Goal: Task Accomplishment & Management: Manage account settings

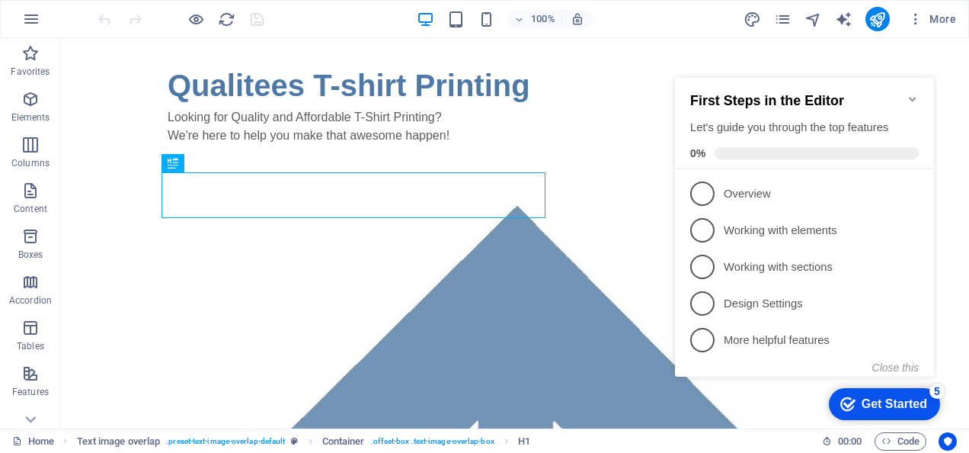
click at [911, 97] on icon "Minimize checklist" at bounding box center [912, 99] width 7 height 5
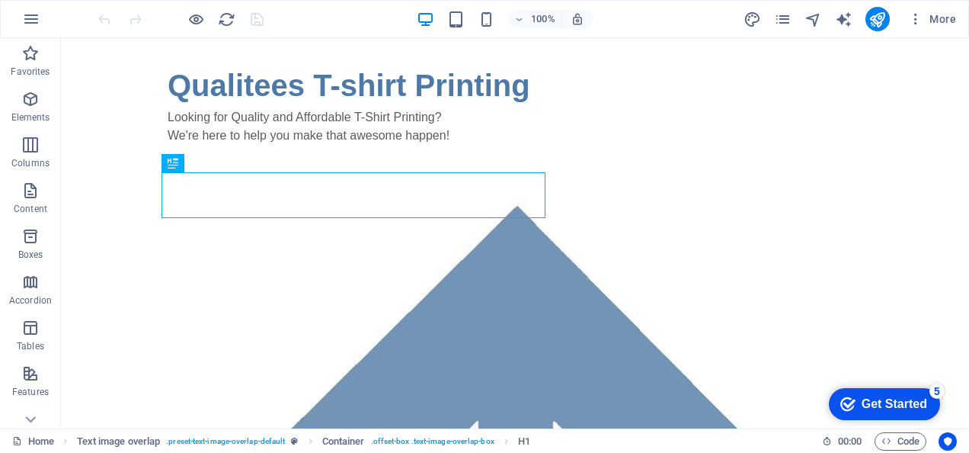
click at [783, 27] on div "More" at bounding box center [853, 19] width 219 height 24
click at [783, 21] on icon "pages" at bounding box center [783, 20] width 18 height 18
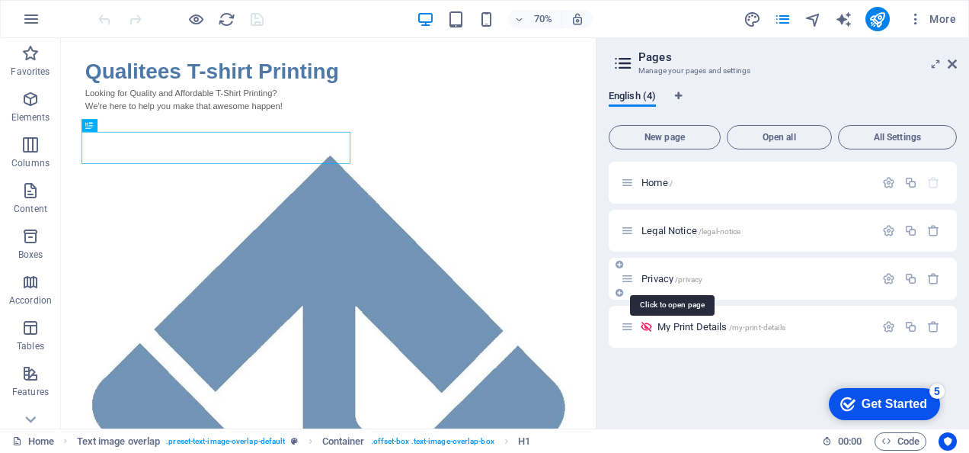
click at [661, 276] on span "Privacy /privacy" at bounding box center [672, 278] width 61 height 11
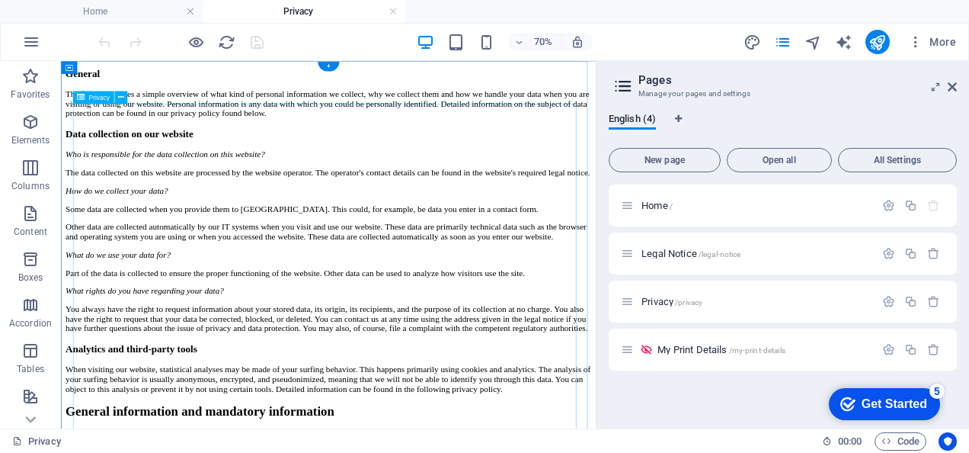
scroll to position [229, 0]
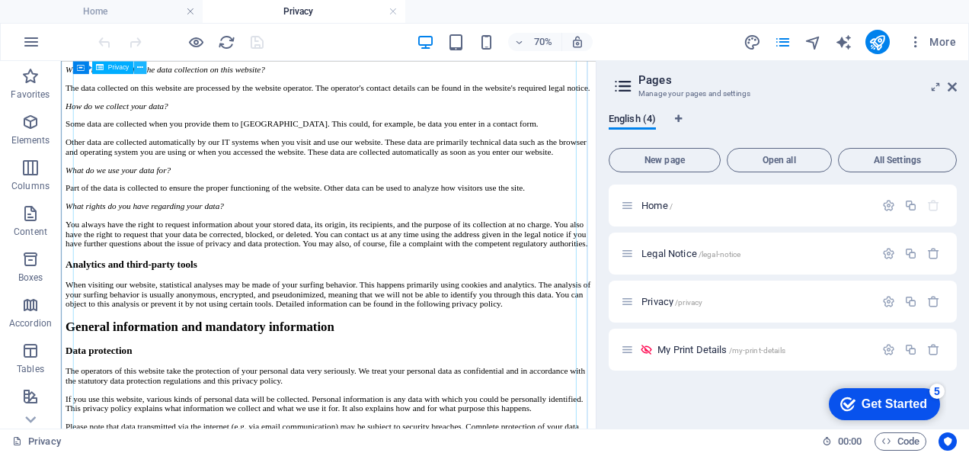
click at [143, 67] on button at bounding box center [139, 67] width 13 height 13
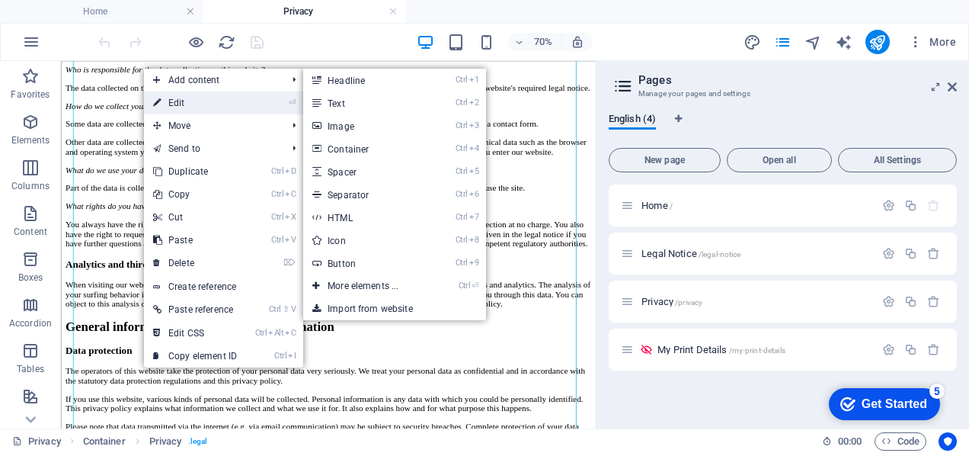
click at [165, 98] on link "⏎ Edit" at bounding box center [195, 102] width 102 height 23
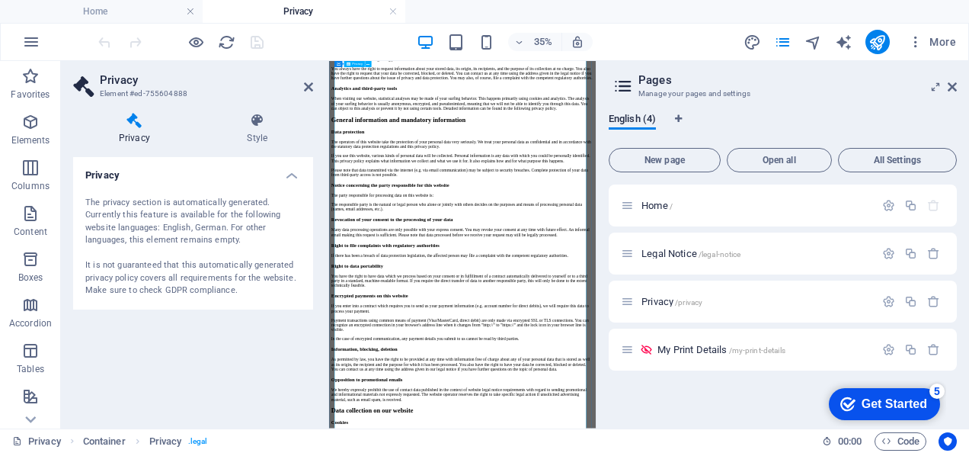
scroll to position [457, 0]
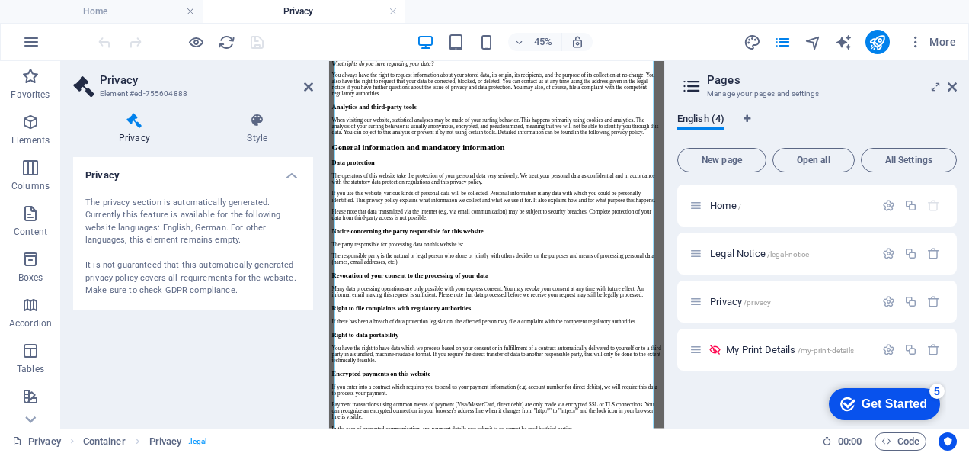
drag, startPoint x: 597, startPoint y: 119, endPoint x: 783, endPoint y: 114, distance: 186.0
click at [783, 114] on aside "Pages Manage your pages and settings English (4) New page Open all All Settings…" at bounding box center [817, 244] width 305 height 367
drag, startPoint x: 666, startPoint y: 133, endPoint x: 727, endPoint y: 133, distance: 61.0
click at [727, 133] on aside "Pages Manage your pages and settings English (4) New page Open all All Settings…" at bounding box center [817, 244] width 305 height 367
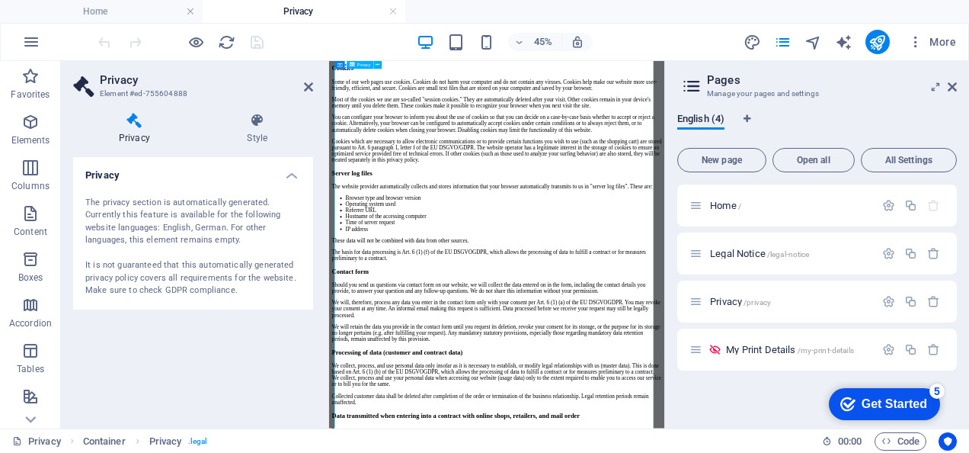
scroll to position [1600, 0]
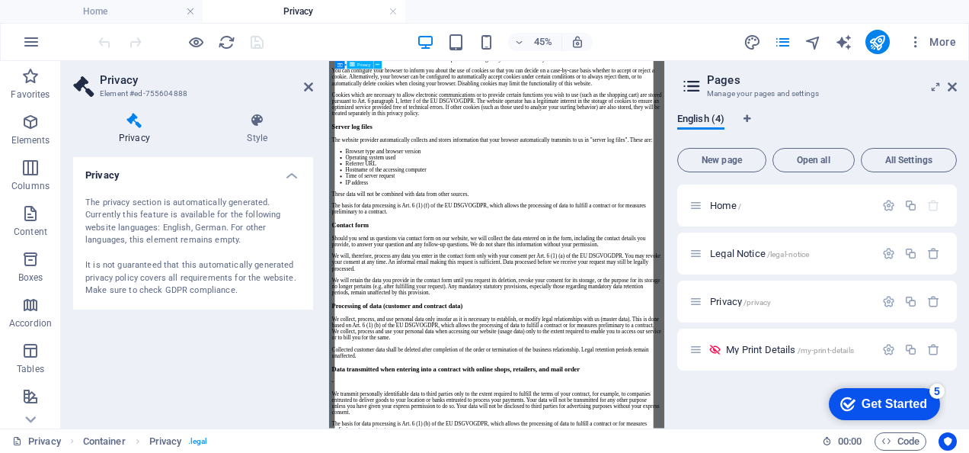
click at [969, 452] on div "Privacy Policy An overview of data protection General The following gives a sim…" at bounding box center [701, 92] width 733 height 3192
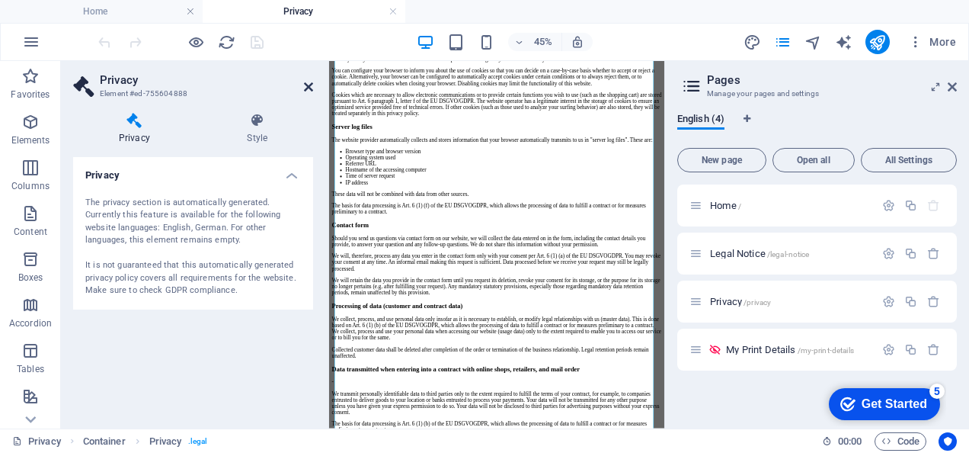
click at [312, 86] on icon at bounding box center [308, 87] width 9 height 12
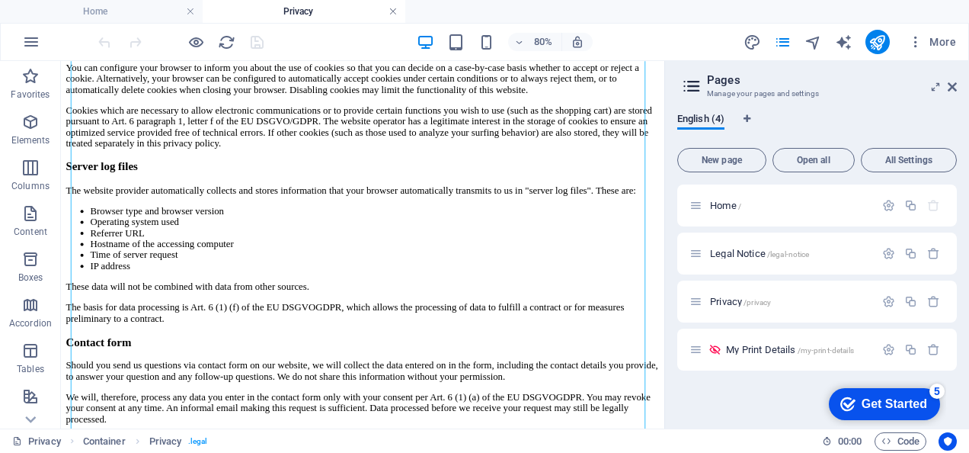
click at [395, 9] on link at bounding box center [393, 12] width 9 height 14
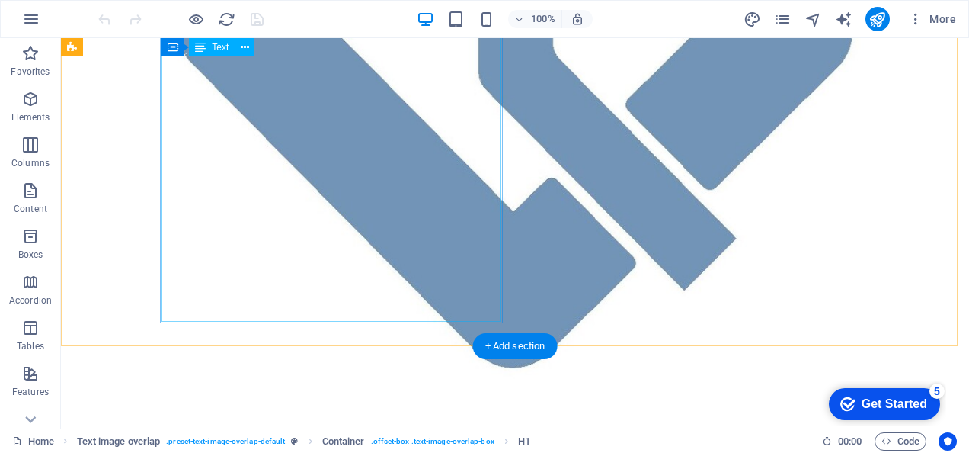
scroll to position [914, 0]
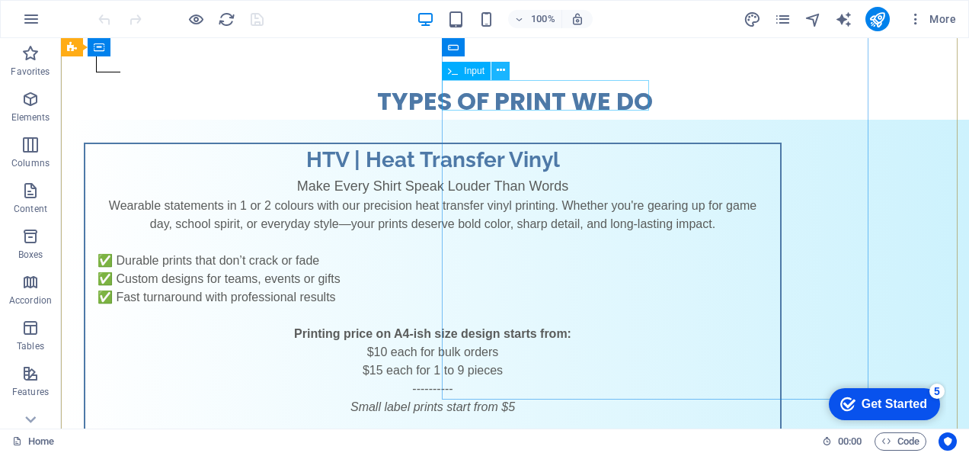
click at [501, 72] on icon at bounding box center [501, 70] width 8 height 16
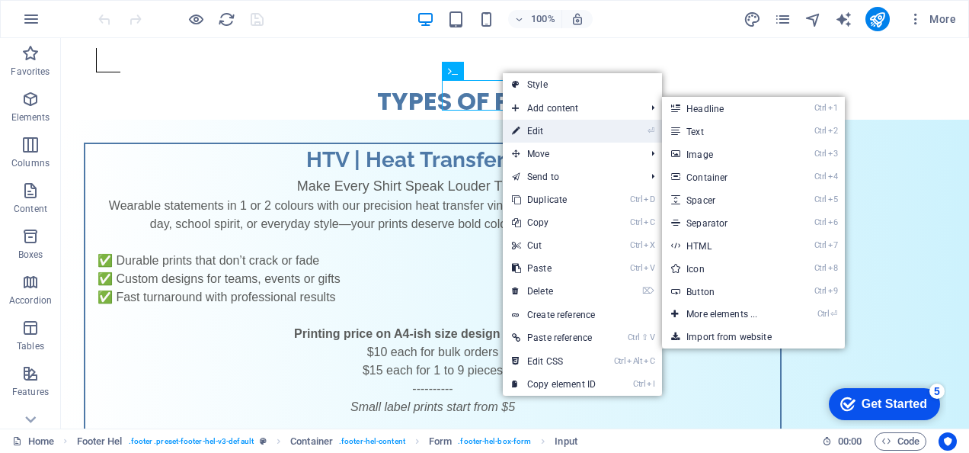
click at [533, 134] on link "⏎ Edit" at bounding box center [554, 131] width 102 height 23
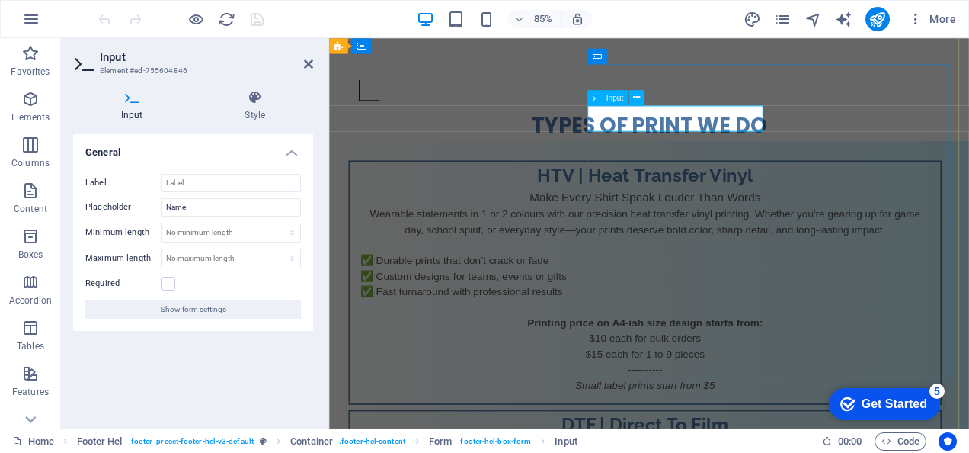
click at [163, 280] on label at bounding box center [169, 284] width 14 height 14
click at [0, 0] on input "Required" at bounding box center [0, 0] width 0 height 0
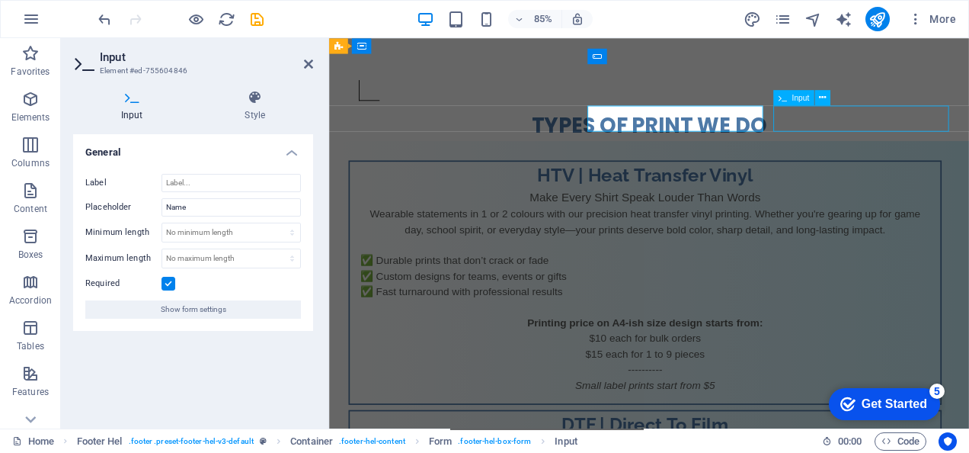
scroll to position [876, 0]
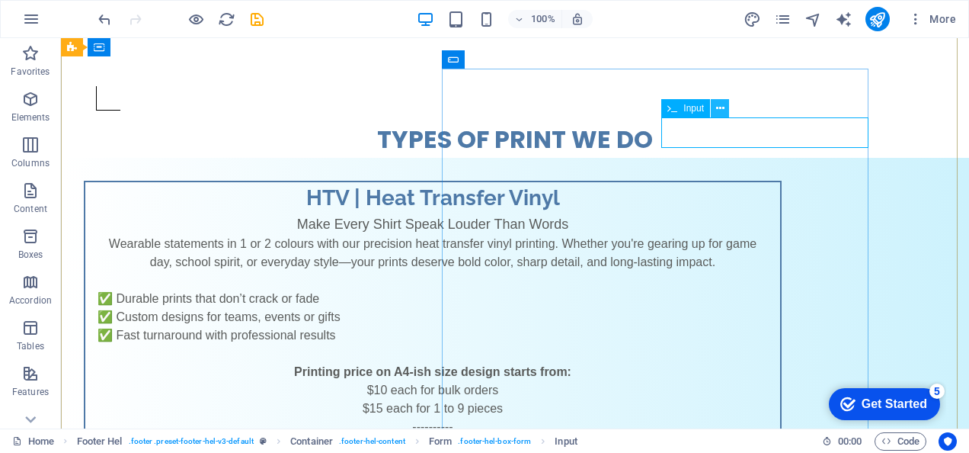
click at [724, 108] on icon at bounding box center [720, 109] width 8 height 16
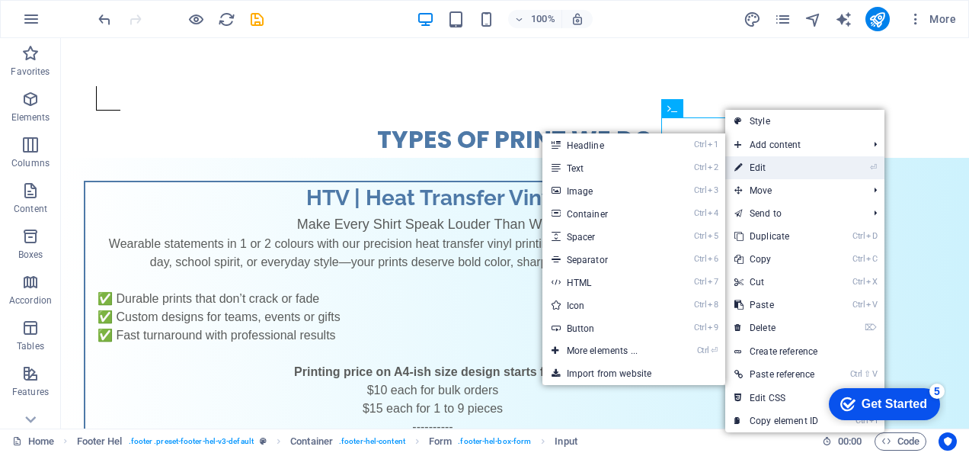
click at [773, 171] on link "⏎ Edit" at bounding box center [777, 167] width 102 height 23
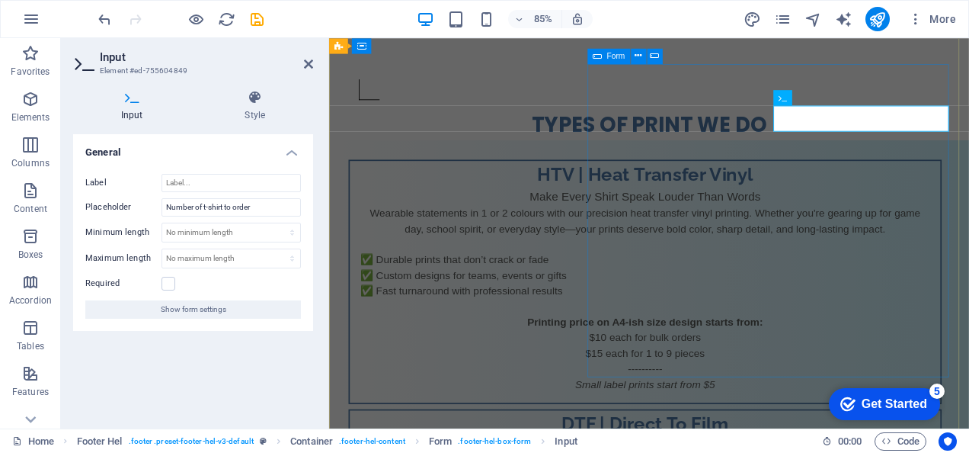
scroll to position [876, 0]
click at [164, 285] on label at bounding box center [169, 284] width 14 height 14
click at [0, 0] on input "Required" at bounding box center [0, 0] width 0 height 0
click at [306, 61] on icon at bounding box center [308, 64] width 9 height 12
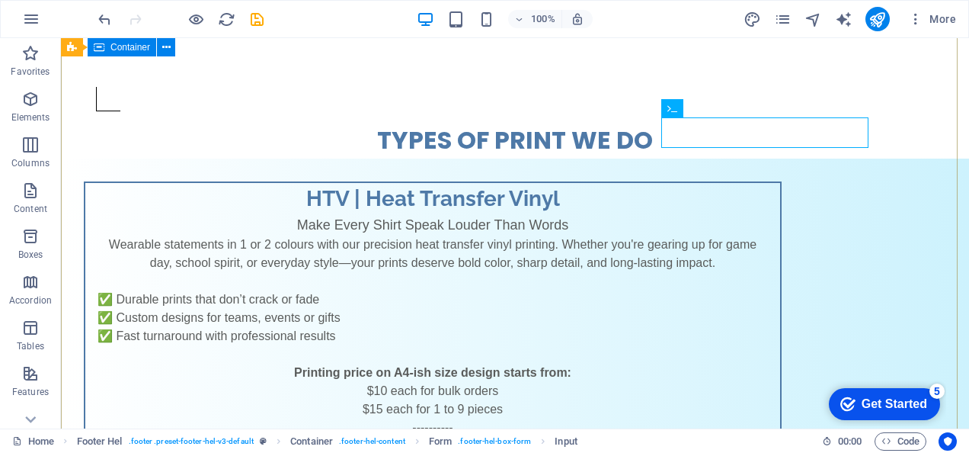
scroll to position [876, 0]
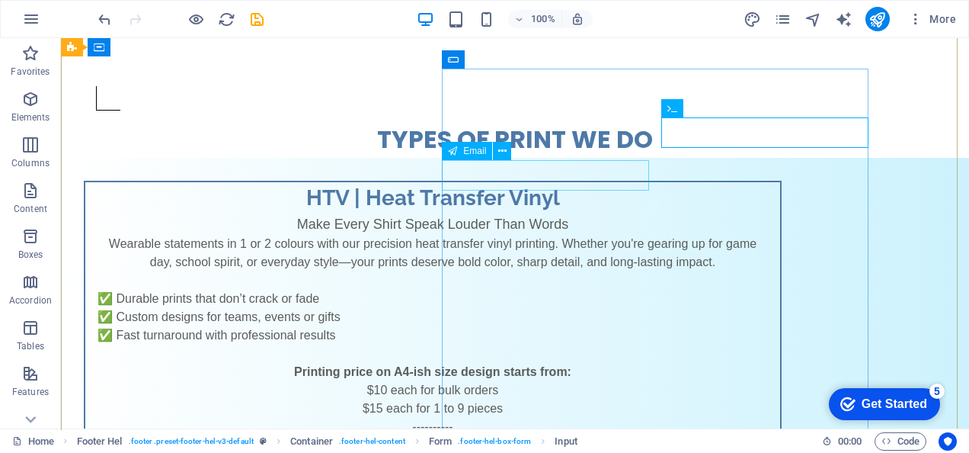
click at [502, 146] on icon at bounding box center [502, 151] width 8 height 16
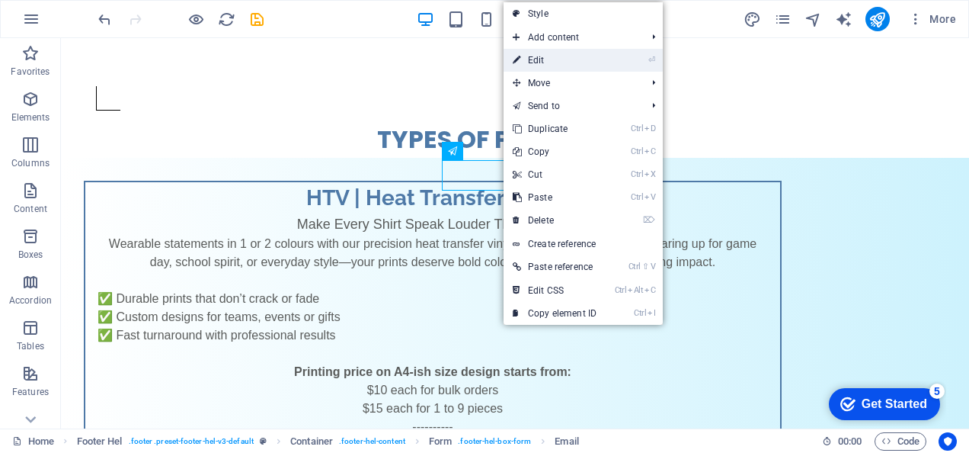
click at [550, 66] on link "⏎ Edit" at bounding box center [555, 60] width 102 height 23
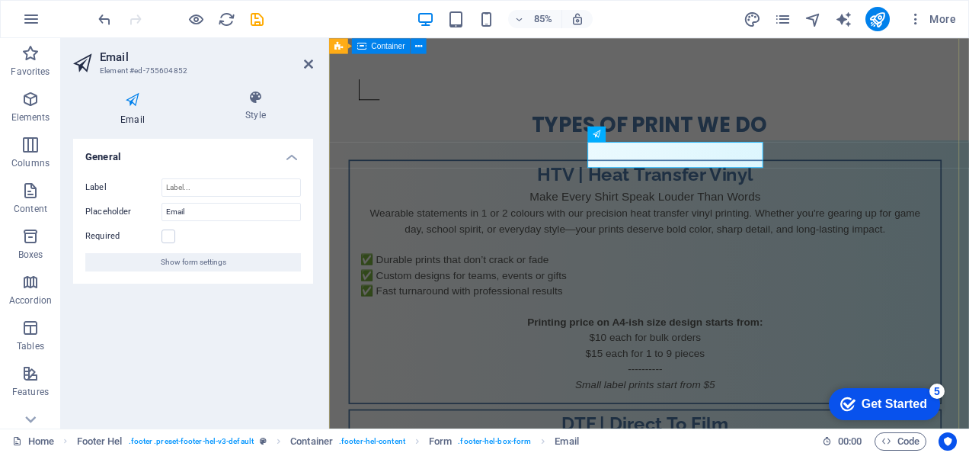
scroll to position [876, 0]
click at [165, 236] on label at bounding box center [169, 236] width 14 height 14
click at [0, 0] on input "Required" at bounding box center [0, 0] width 0 height 0
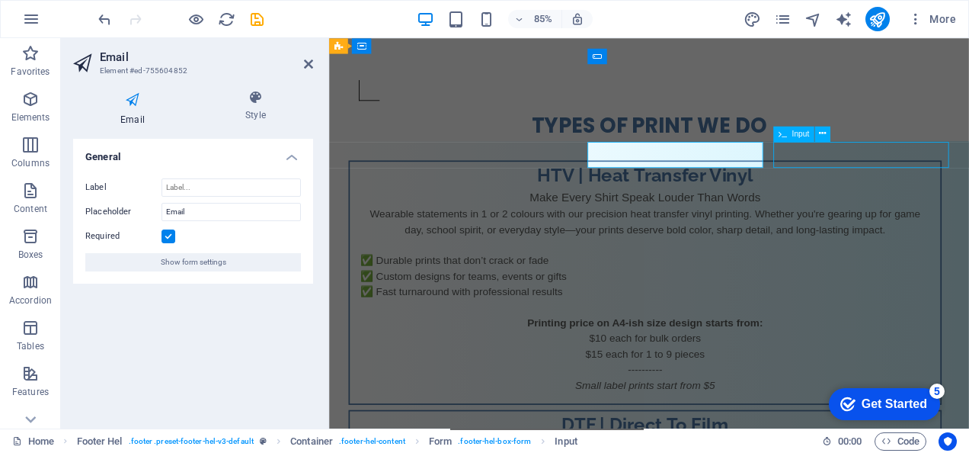
scroll to position [876, 0]
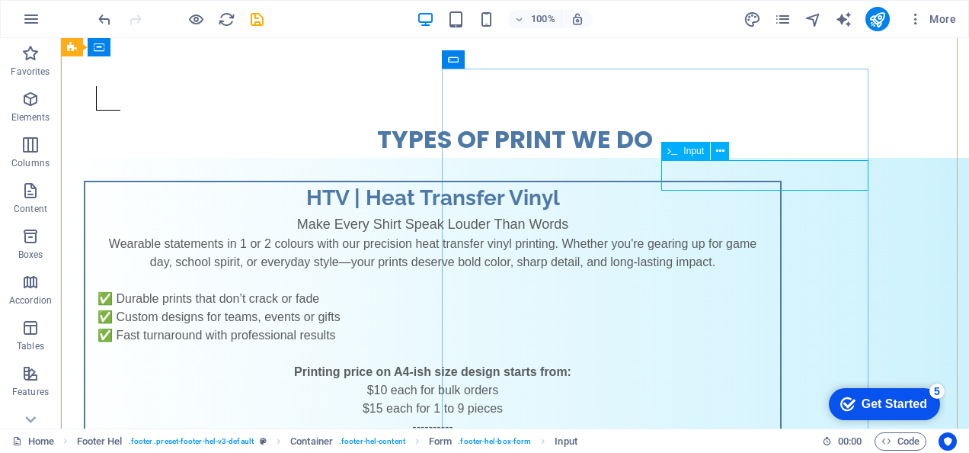
click at [726, 151] on button at bounding box center [720, 151] width 18 height 18
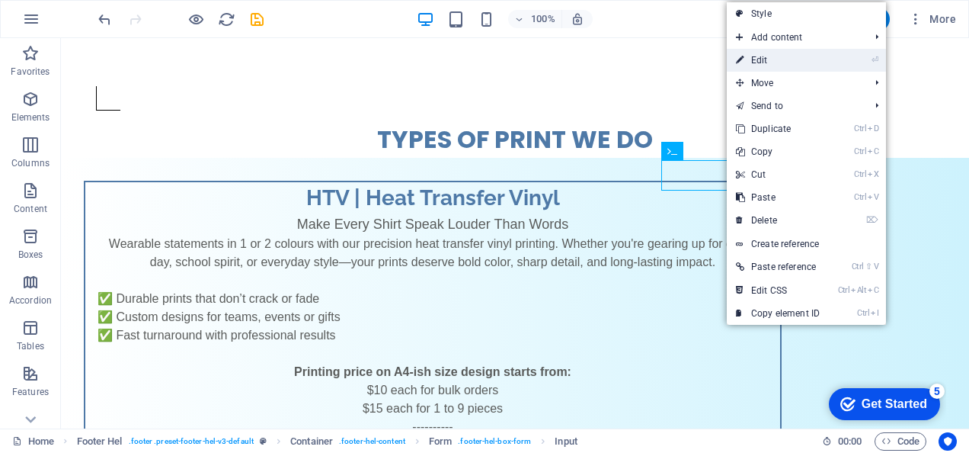
click at [791, 61] on link "⏎ Edit" at bounding box center [778, 60] width 102 height 23
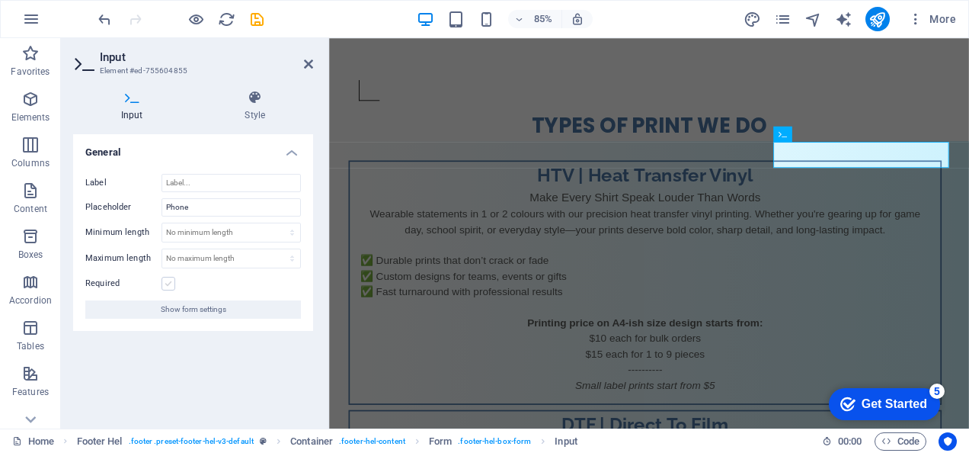
click at [169, 286] on label at bounding box center [169, 284] width 14 height 14
click at [0, 0] on input "Required" at bounding box center [0, 0] width 0 height 0
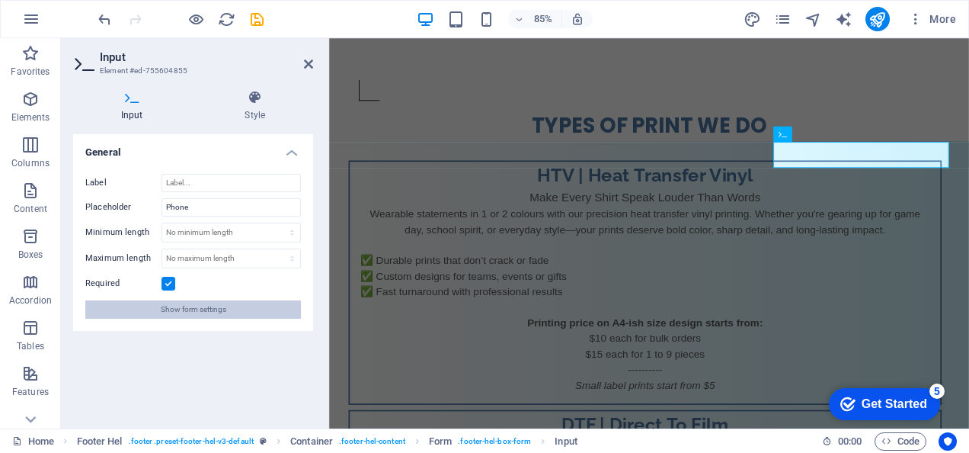
click at [221, 306] on span "Show form settings" at bounding box center [194, 309] width 66 height 18
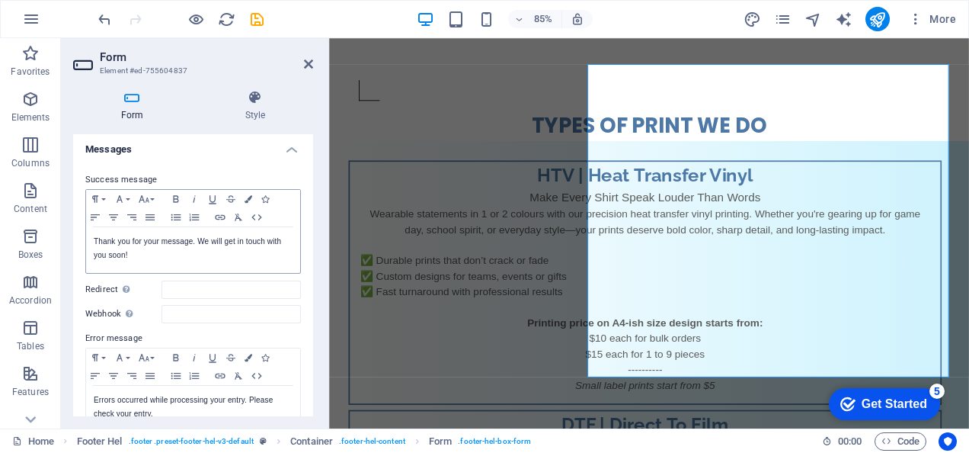
scroll to position [152, 0]
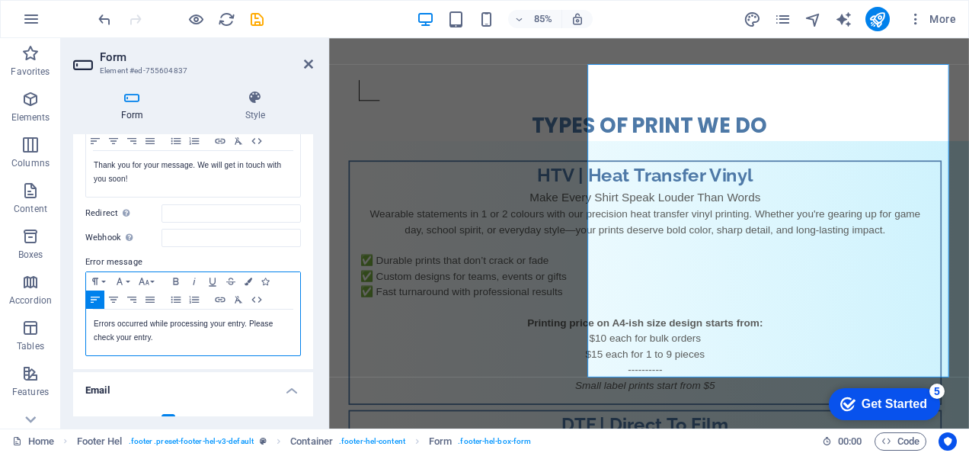
click at [123, 335] on p "Errors occurred while processing your entry. Please check your entry." at bounding box center [193, 330] width 199 height 27
drag, startPoint x: 123, startPoint y: 335, endPoint x: 140, endPoint y: 335, distance: 17.5
click at [140, 335] on p "Errors occurred while processing your entry. Please check your entry." at bounding box center [193, 330] width 199 height 27
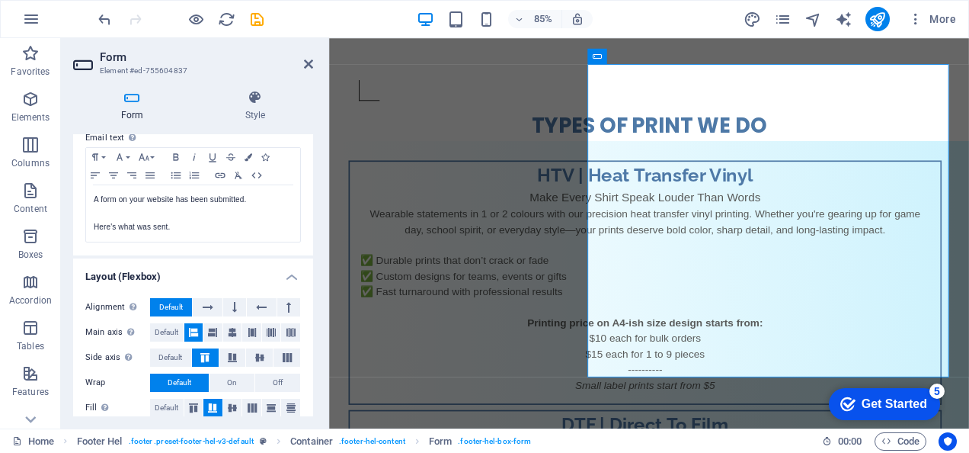
scroll to position [569, 0]
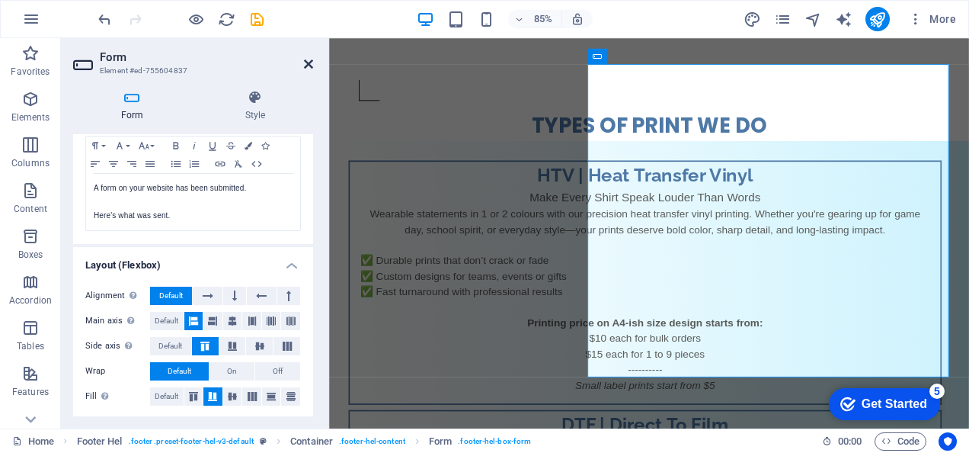
click at [308, 66] on icon at bounding box center [308, 64] width 9 height 12
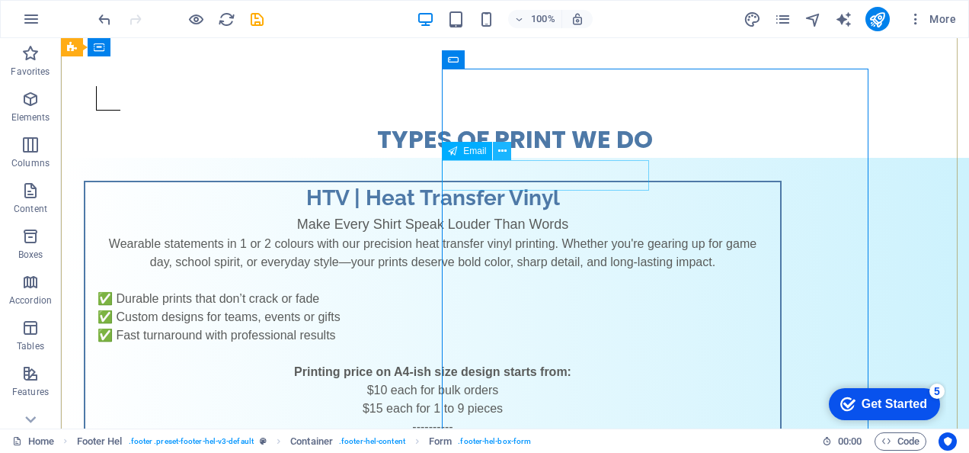
click at [504, 147] on icon at bounding box center [502, 151] width 8 height 16
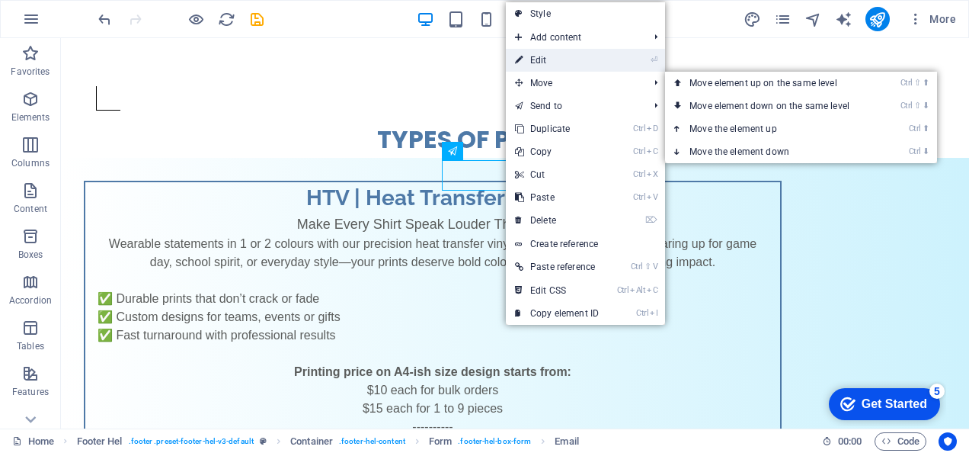
click at [561, 61] on link "⏎ Edit" at bounding box center [557, 60] width 102 height 23
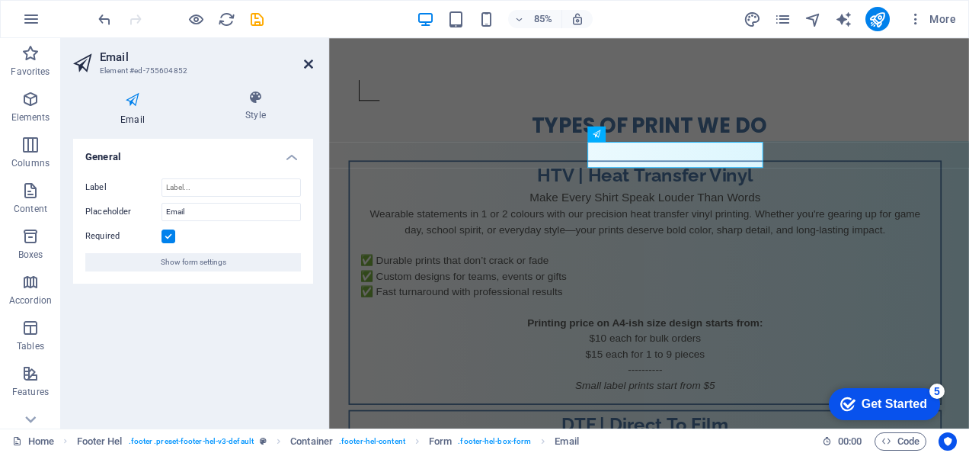
click at [308, 60] on icon at bounding box center [308, 64] width 9 height 12
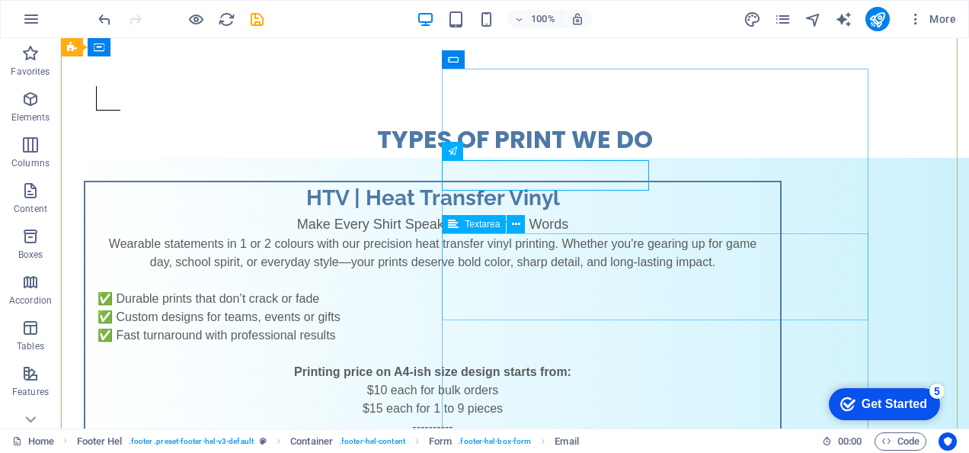
click at [512, 224] on icon at bounding box center [516, 224] width 8 height 16
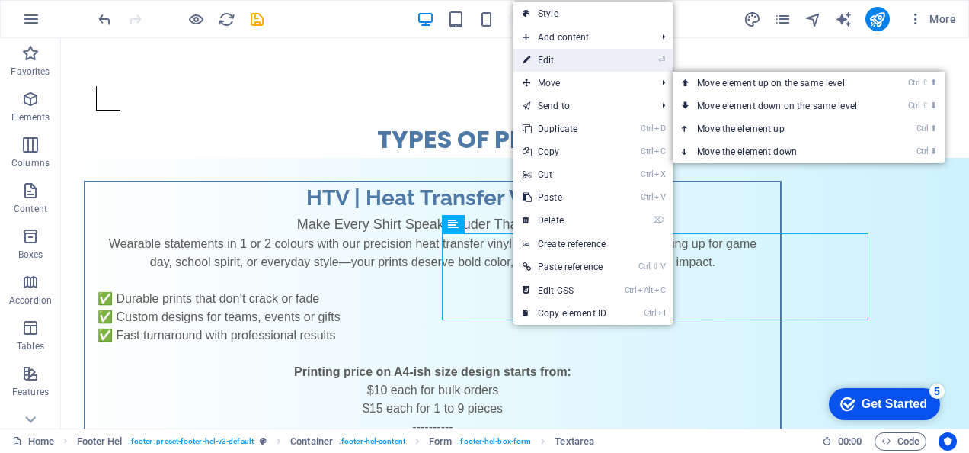
click at [585, 68] on link "⏎ Edit" at bounding box center [565, 60] width 102 height 23
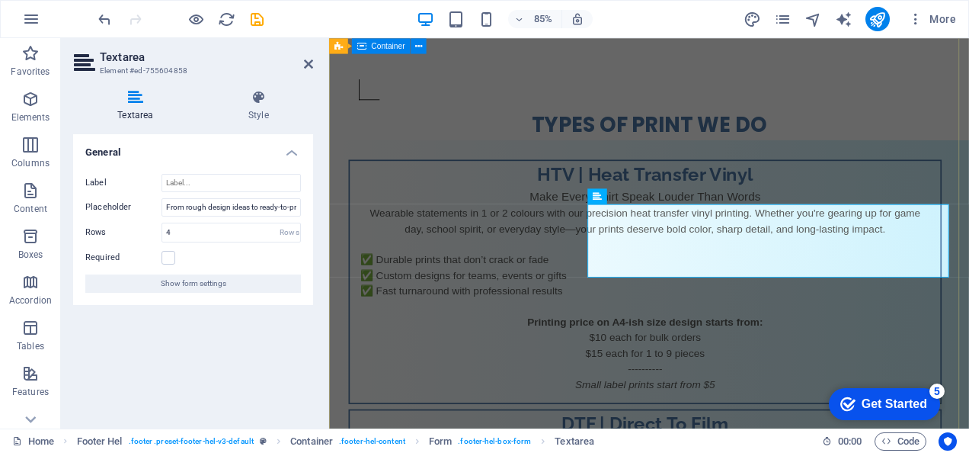
scroll to position [876, 0]
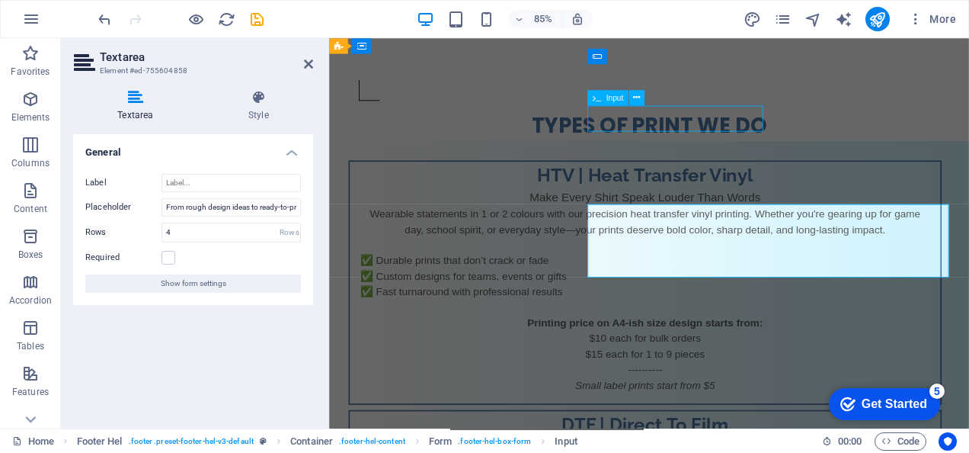
scroll to position [876, 0]
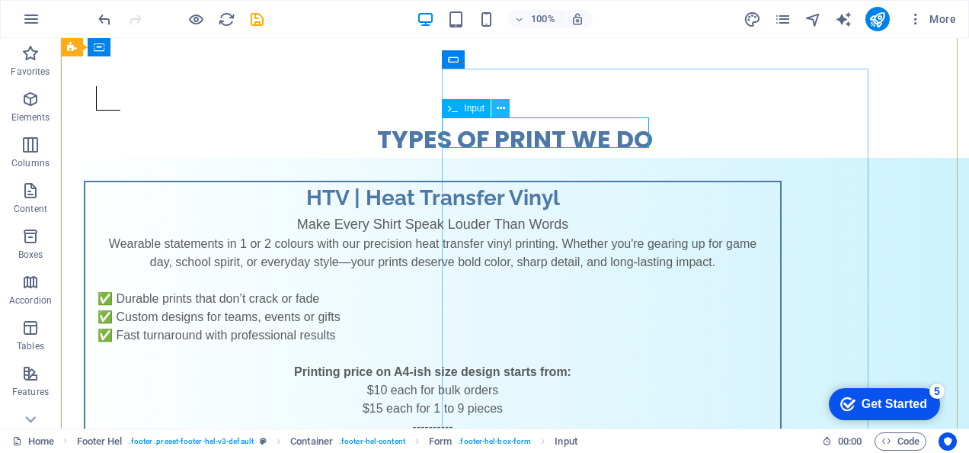
click at [500, 107] on icon at bounding box center [501, 109] width 8 height 16
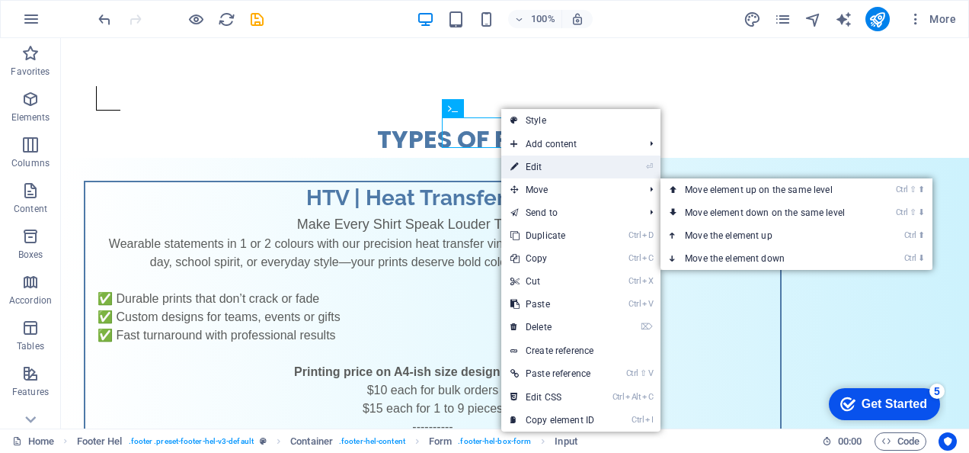
click at [544, 165] on link "⏎ Edit" at bounding box center [552, 166] width 102 height 23
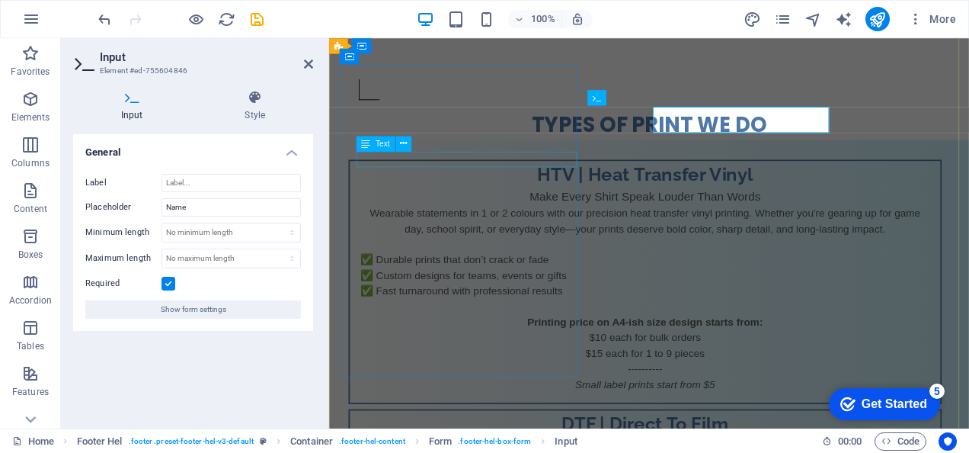
scroll to position [876, 0]
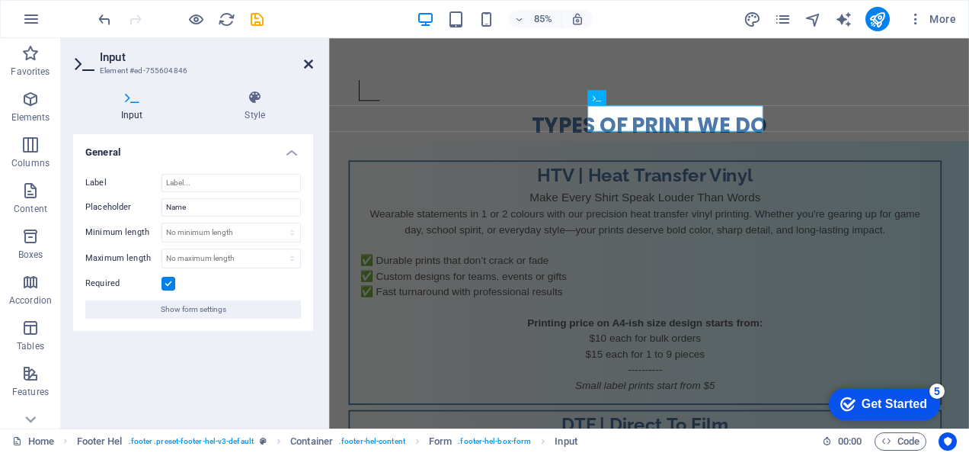
click at [304, 68] on icon at bounding box center [308, 64] width 9 height 12
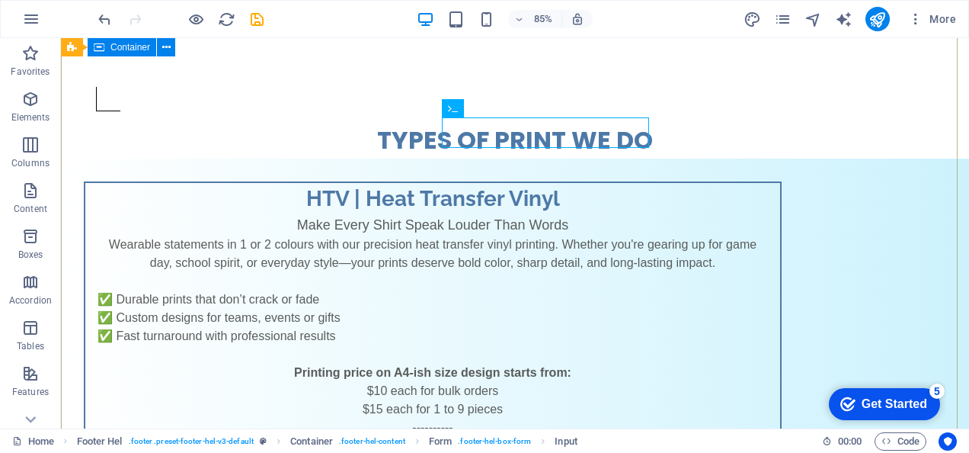
scroll to position [876, 0]
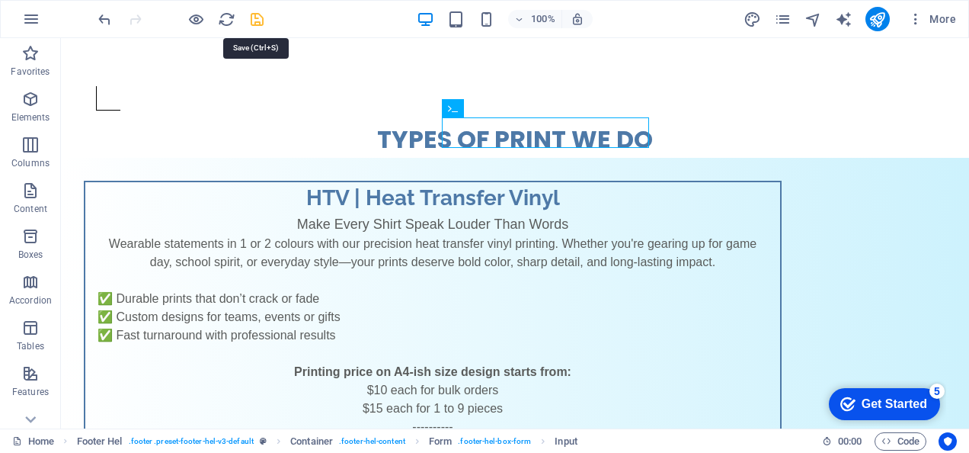
click at [259, 14] on icon "save" at bounding box center [257, 20] width 18 height 18
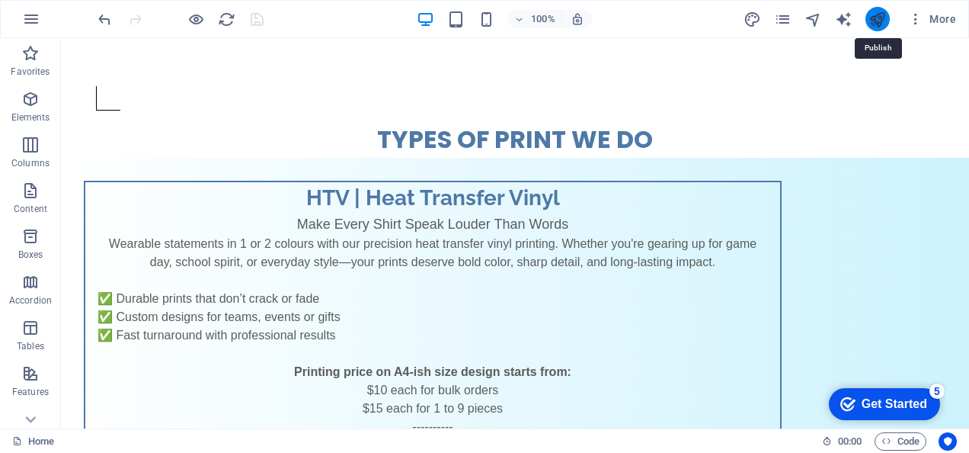
click at [880, 14] on icon "publish" at bounding box center [878, 20] width 18 height 18
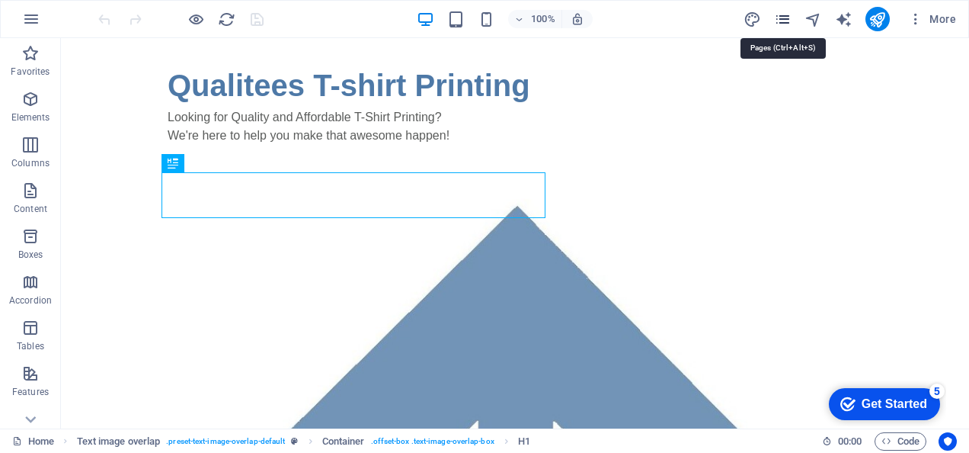
click at [785, 23] on icon "pages" at bounding box center [783, 20] width 18 height 18
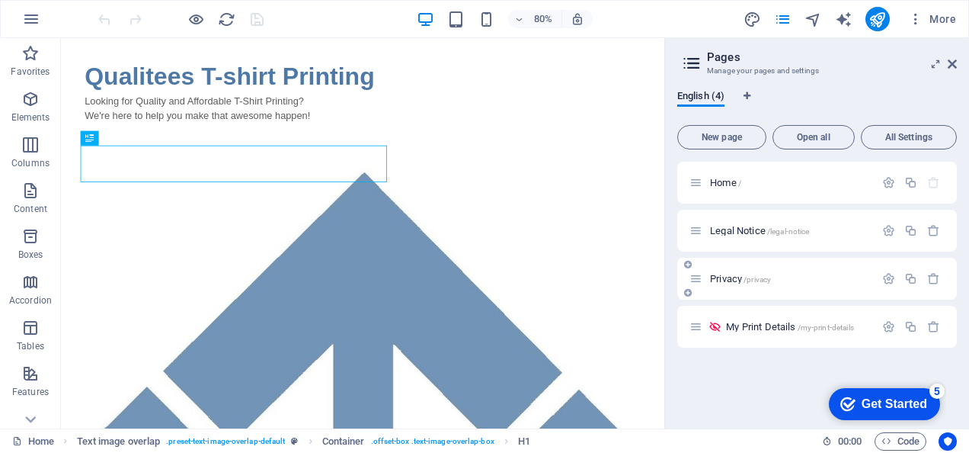
click at [698, 278] on icon at bounding box center [696, 278] width 13 height 13
click at [728, 280] on span "Privacy /privacy" at bounding box center [740, 278] width 61 height 11
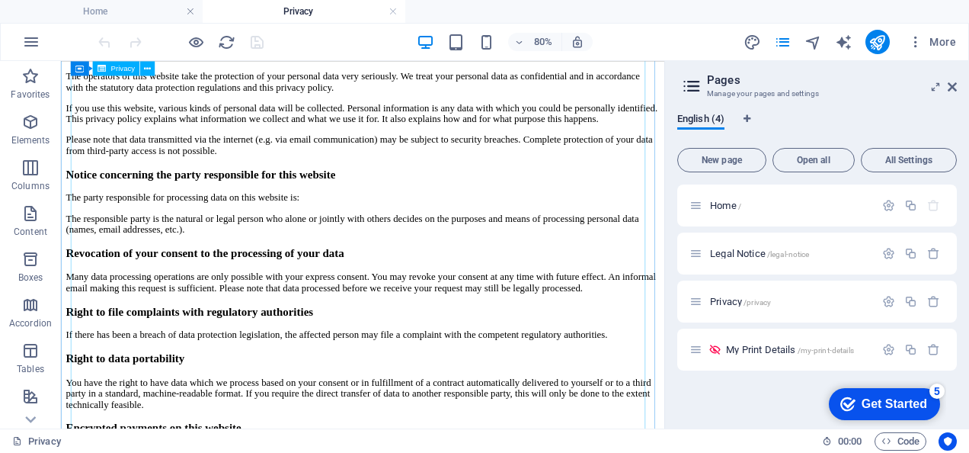
scroll to position [686, 0]
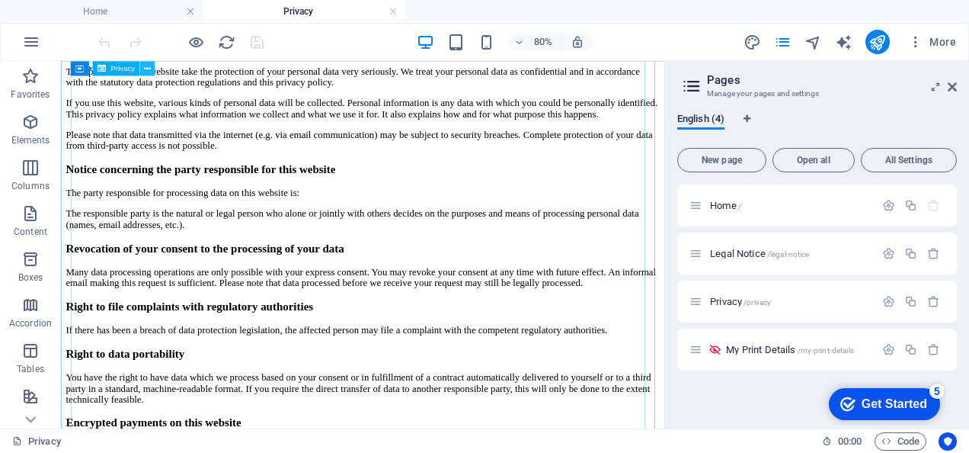
click at [148, 72] on icon at bounding box center [147, 68] width 7 height 13
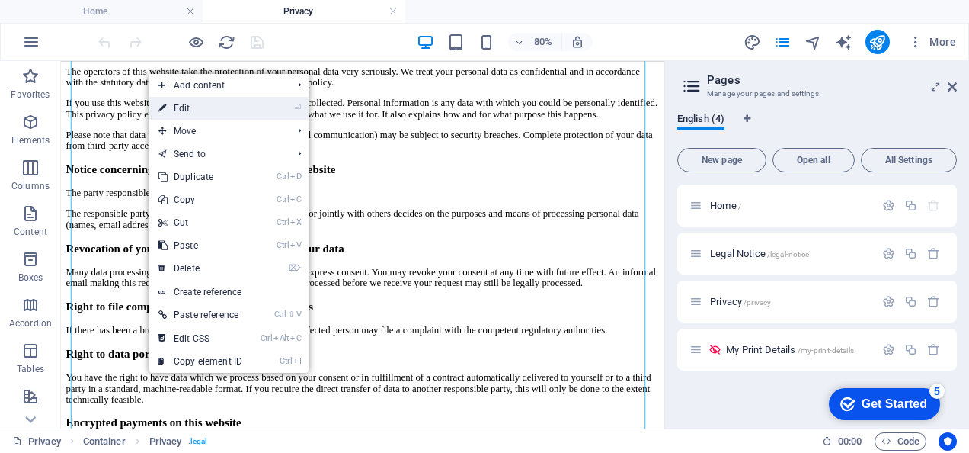
click at [191, 107] on link "⏎ Edit" at bounding box center [200, 108] width 102 height 23
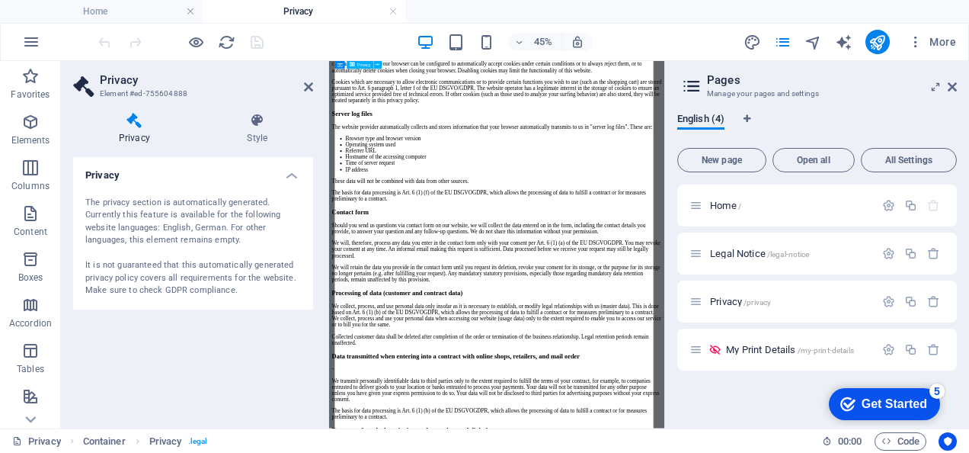
scroll to position [1677, 0]
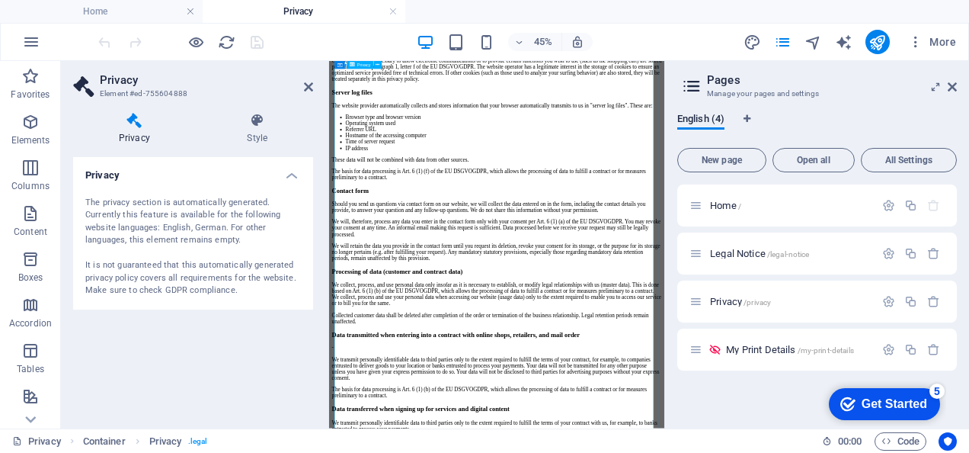
click at [478, 452] on div "Privacy Policy An overview of data protection General The following gives a sim…" at bounding box center [701, 16] width 733 height 3192
click at [429, 452] on div "Privacy Policy An overview of data protection General The following gives a sim…" at bounding box center [701, 16] width 733 height 3192
click at [583, 418] on div "Privacy Policy An overview of data protection General The following gives a sim…" at bounding box center [701, 16] width 733 height 3192
click at [440, 92] on div "Privacy Policy An overview of data protection General The following gives a sim…" at bounding box center [701, 16] width 733 height 3192
click at [115, 209] on div "The privacy section is automatically generated. Currently this feature is avail…" at bounding box center [193, 247] width 216 height 101
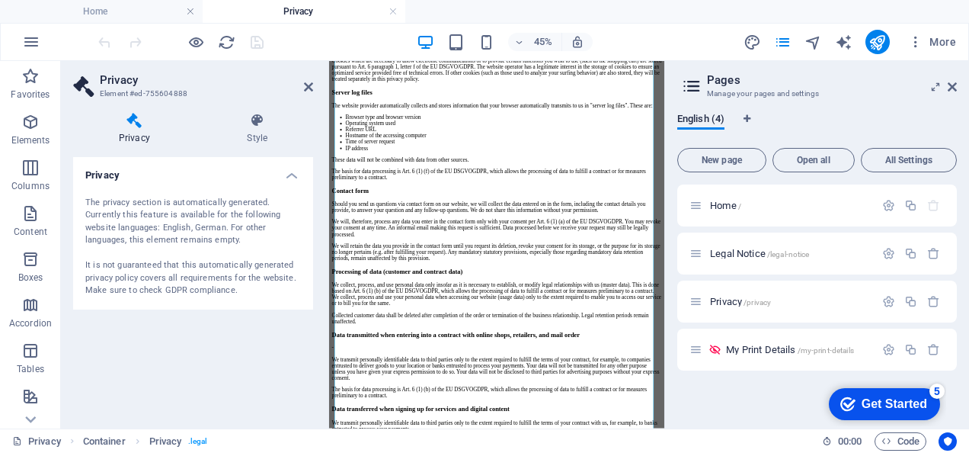
click at [123, 219] on div "The privacy section is automatically generated. Currently this feature is avail…" at bounding box center [193, 247] width 216 height 101
click at [122, 80] on h2 "Privacy" at bounding box center [206, 80] width 213 height 14
click at [256, 123] on icon at bounding box center [257, 120] width 111 height 15
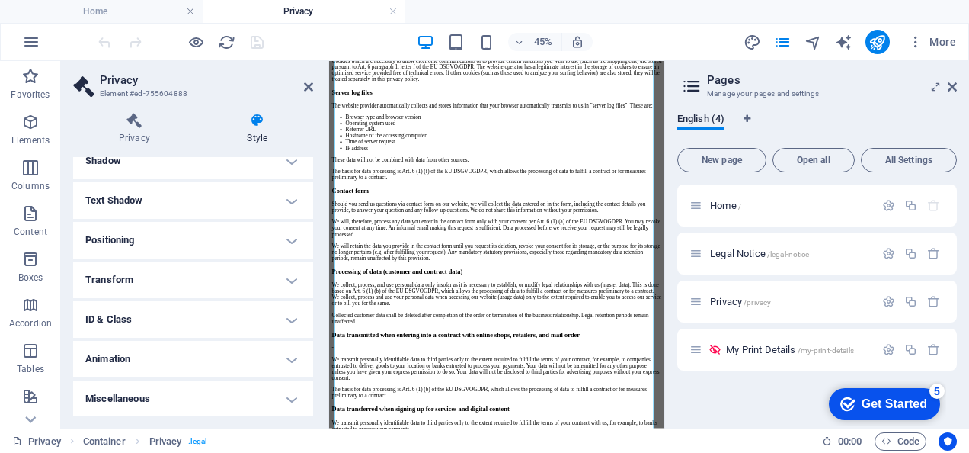
scroll to position [3, 0]
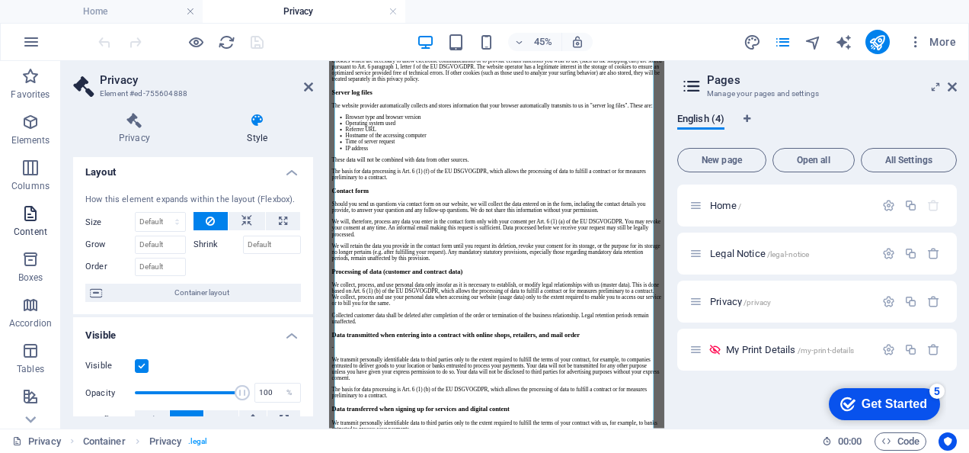
click at [26, 216] on icon "button" at bounding box center [30, 213] width 18 height 18
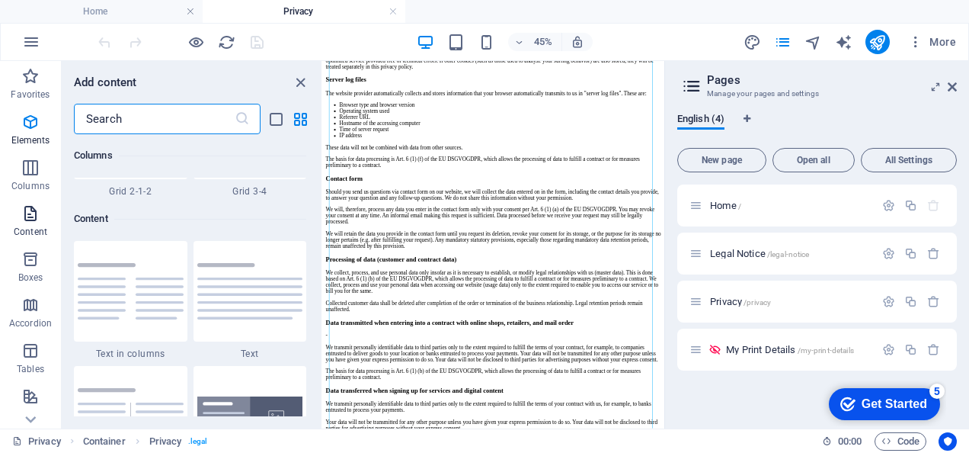
scroll to position [2667, 0]
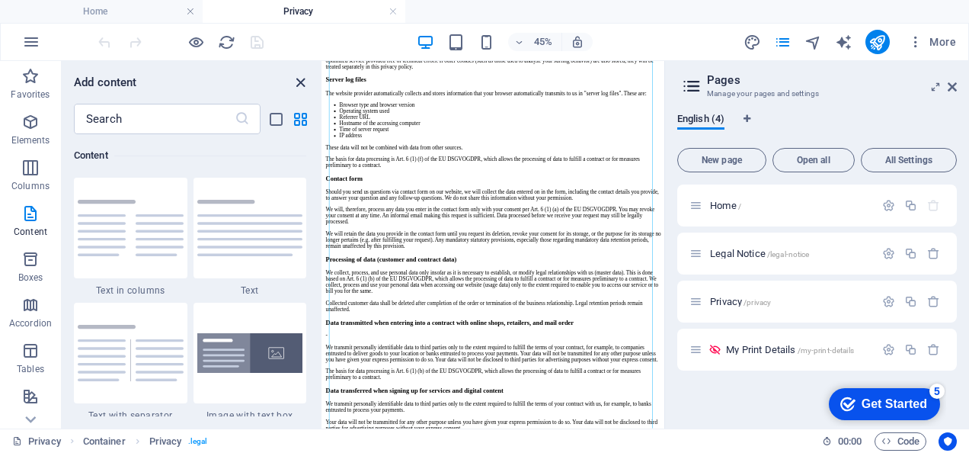
click at [303, 85] on icon "close panel" at bounding box center [301, 83] width 18 height 18
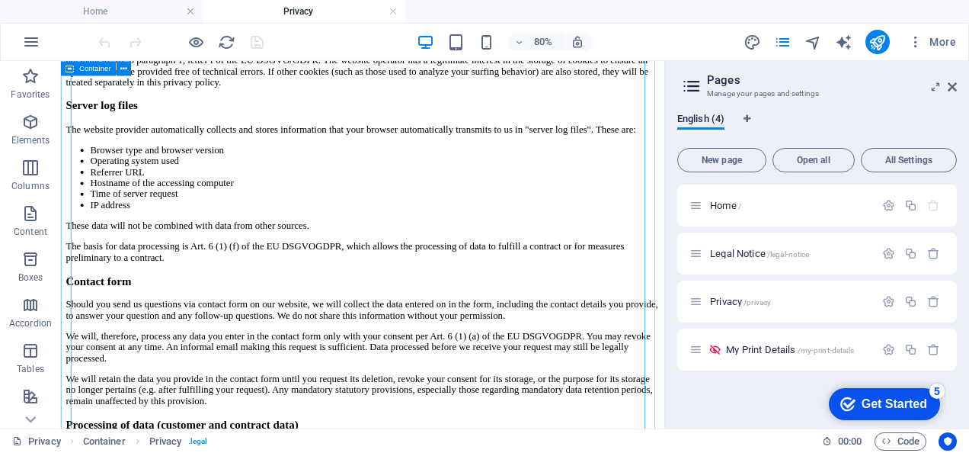
click at [101, 69] on span "Container" at bounding box center [95, 69] width 32 height 8
click at [126, 69] on icon at bounding box center [123, 68] width 7 height 13
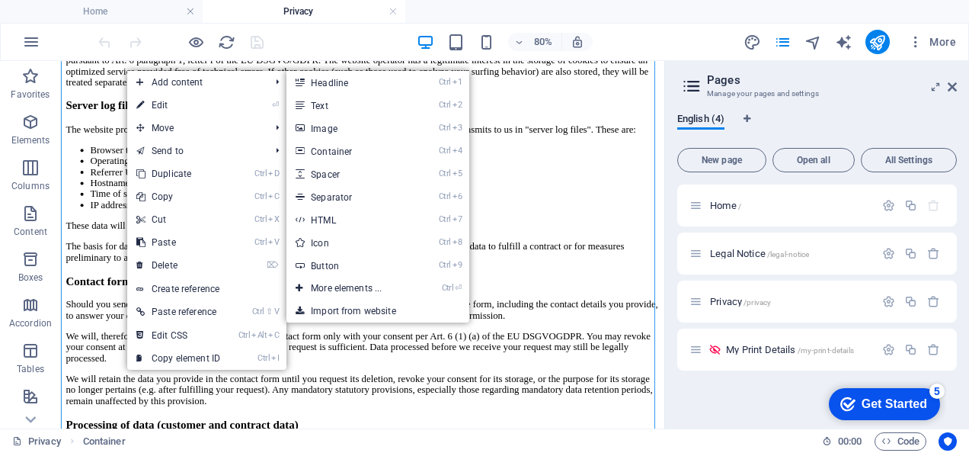
click at [154, 109] on link "⏎ Edit" at bounding box center [178, 105] width 102 height 23
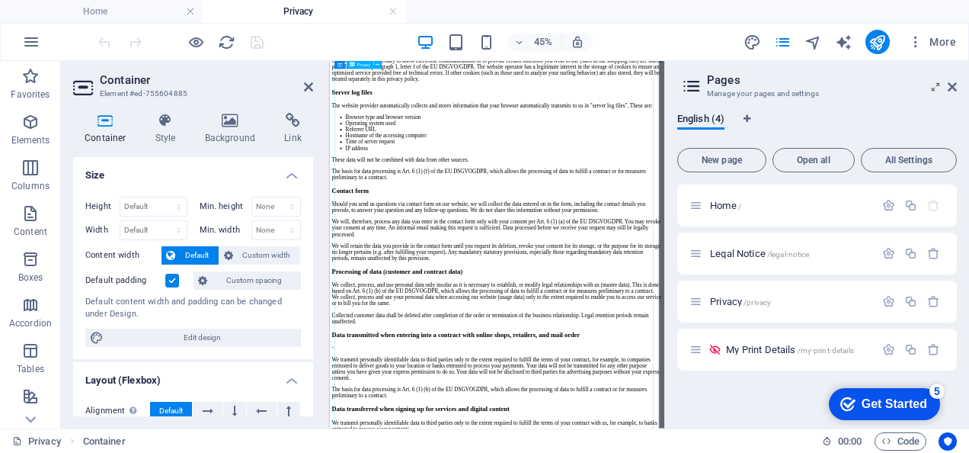
click at [565, 207] on div "Privacy Policy An overview of data protection General The following gives a sim…" at bounding box center [701, 16] width 733 height 3192
click at [469, 350] on div "Privacy Policy An overview of data protection General The following gives a sim…" at bounding box center [701, 16] width 733 height 3192
click at [424, 411] on div "Privacy Policy An overview of data protection General The following gives a sim…" at bounding box center [701, 16] width 733 height 3192
click at [752, 316] on div "Privacy Policy An overview of data protection General The following gives a sim…" at bounding box center [701, 16] width 733 height 3192
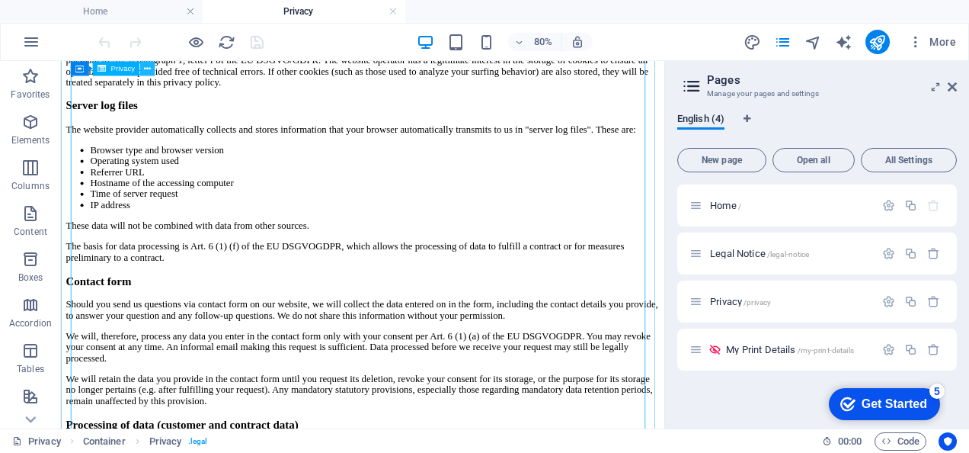
click at [145, 72] on icon at bounding box center [147, 68] width 7 height 13
click at [543, 276] on div "Privacy Policy An overview of data protection General The following gives a sim…" at bounding box center [438, 2] width 742 height 3164
click at [956, 87] on icon at bounding box center [952, 87] width 9 height 12
